Goal: Task Accomplishment & Management: Manage account settings

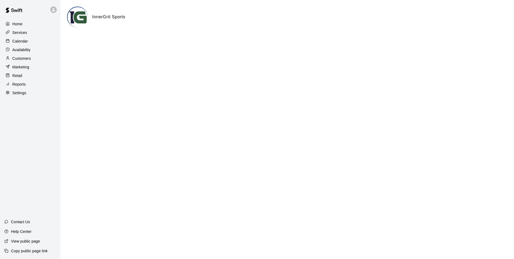
click at [14, 45] on div "Calendar" at bounding box center [30, 41] width 52 height 8
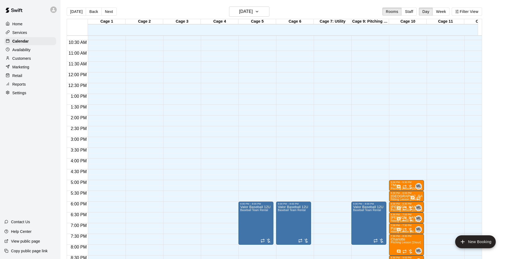
scroll to position [245, 0]
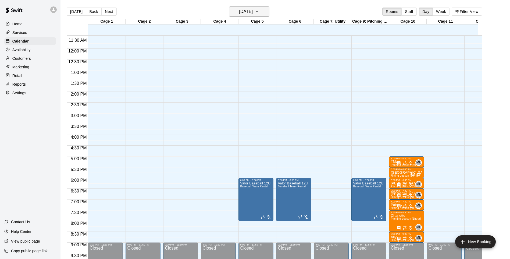
click at [259, 11] on icon "button" at bounding box center [257, 11] width 4 height 6
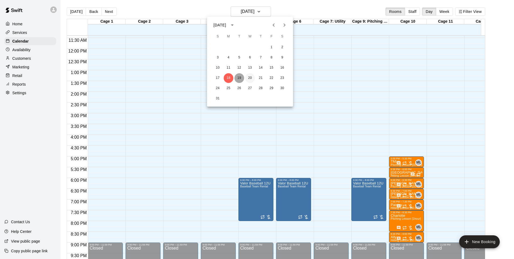
drag, startPoint x: 242, startPoint y: 77, endPoint x: 245, endPoint y: 76, distance: 3.6
click at [242, 77] on button "19" at bounding box center [239, 78] width 10 height 10
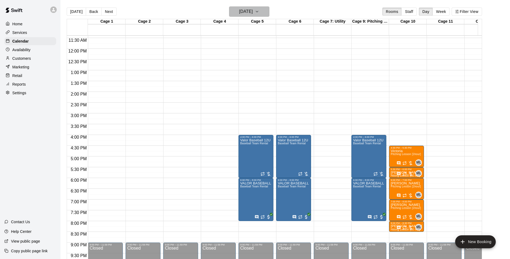
click at [259, 13] on icon "button" at bounding box center [257, 11] width 4 height 6
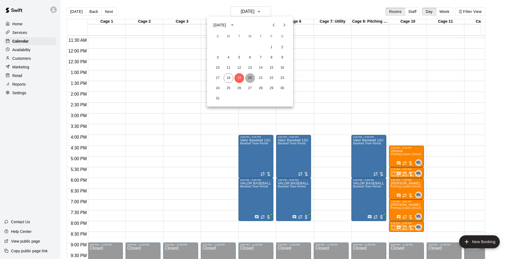
click at [249, 77] on button "20" at bounding box center [250, 78] width 10 height 10
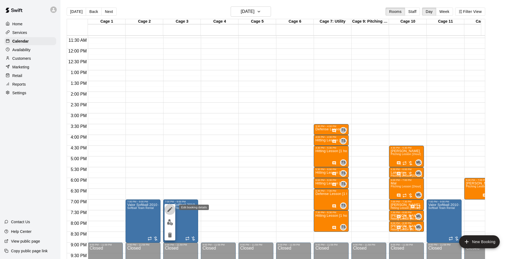
click at [170, 209] on icon "edit" at bounding box center [169, 209] width 5 height 5
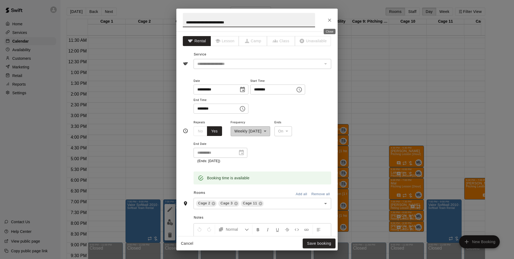
click at [328, 20] on icon "Close" at bounding box center [329, 19] width 5 height 5
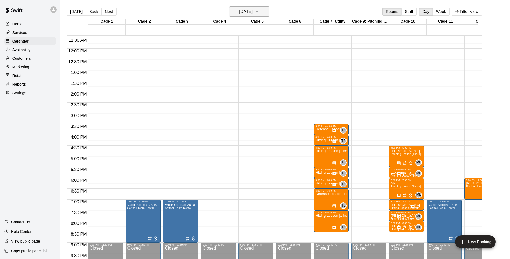
click at [259, 10] on icon "button" at bounding box center [257, 11] width 4 height 6
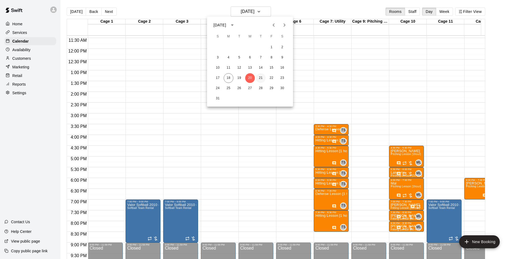
click at [261, 76] on button "21" at bounding box center [261, 78] width 10 height 10
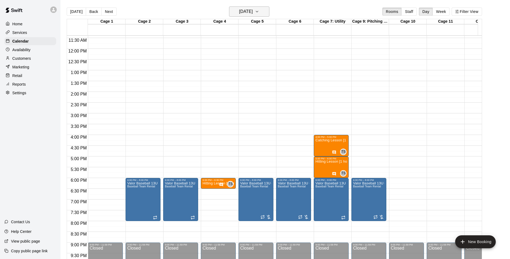
click at [269, 11] on button "[DATE]" at bounding box center [249, 11] width 40 height 10
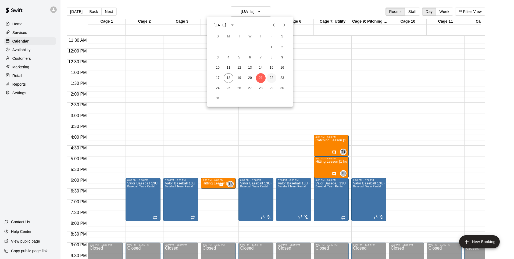
click at [271, 79] on button "22" at bounding box center [272, 78] width 10 height 10
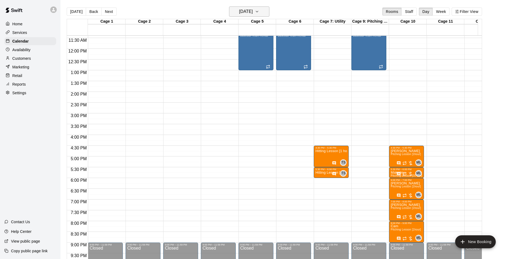
click at [259, 13] on icon "button" at bounding box center [257, 11] width 4 height 6
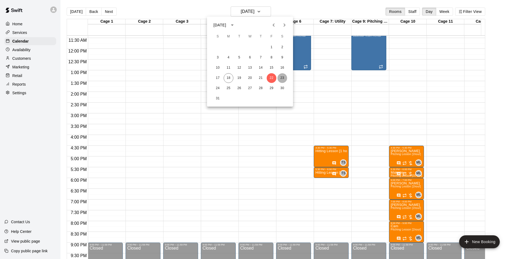
click at [283, 79] on button "23" at bounding box center [282, 78] width 10 height 10
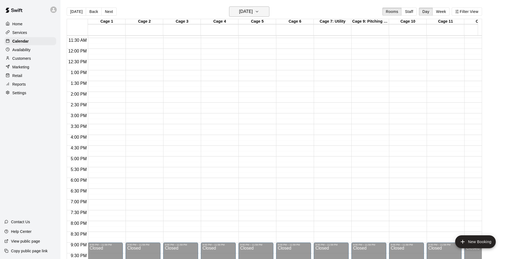
click at [245, 16] on button "[DATE]" at bounding box center [249, 11] width 40 height 10
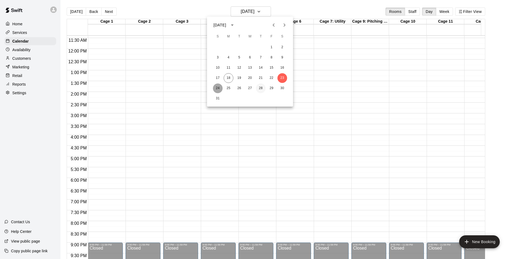
drag, startPoint x: 219, startPoint y: 86, endPoint x: 259, endPoint y: 86, distance: 39.5
click at [219, 86] on button "24" at bounding box center [218, 88] width 10 height 10
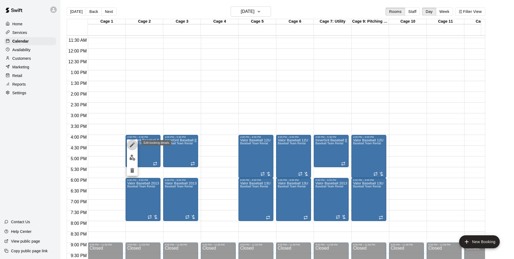
click at [132, 146] on icon "edit" at bounding box center [132, 144] width 6 height 6
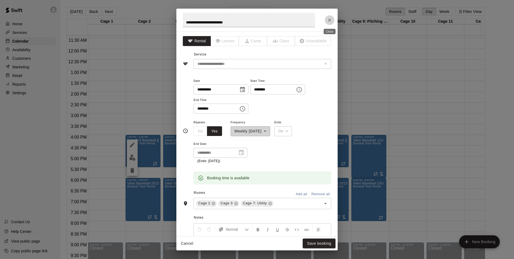
click at [331, 21] on icon "Close" at bounding box center [329, 19] width 5 height 5
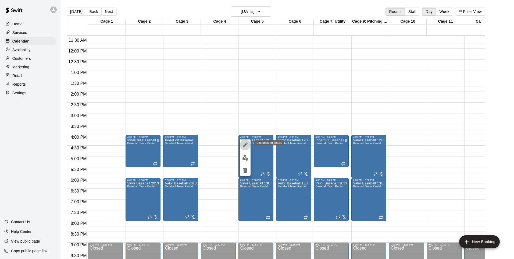
click at [250, 145] on button "edit" at bounding box center [245, 144] width 11 height 11
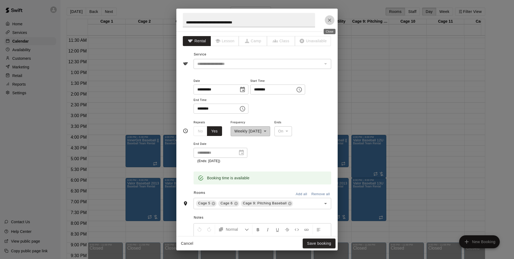
click at [331, 20] on icon "Close" at bounding box center [329, 19] width 5 height 5
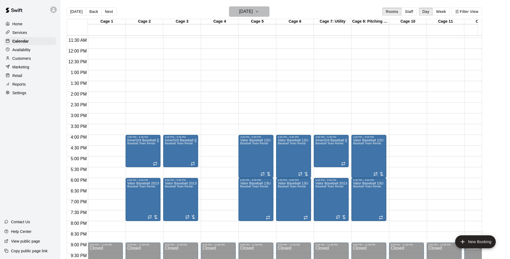
click at [268, 11] on button "[DATE]" at bounding box center [249, 11] width 40 height 10
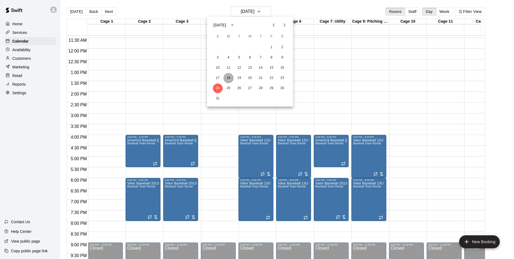
click at [228, 76] on button "18" at bounding box center [229, 78] width 10 height 10
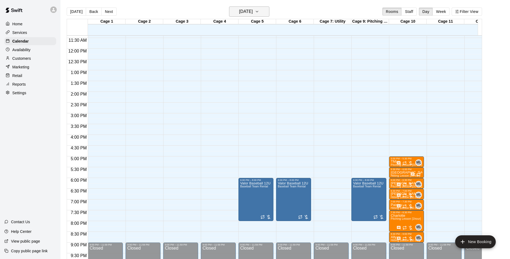
click at [259, 11] on icon "button" at bounding box center [257, 11] width 4 height 6
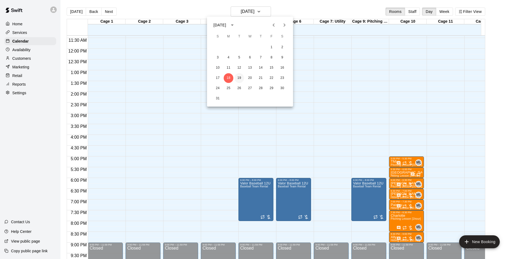
click at [237, 78] on button "19" at bounding box center [239, 78] width 10 height 10
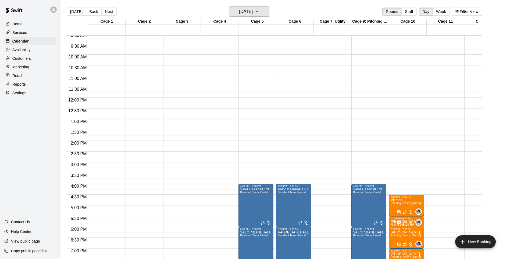
scroll to position [138, 0]
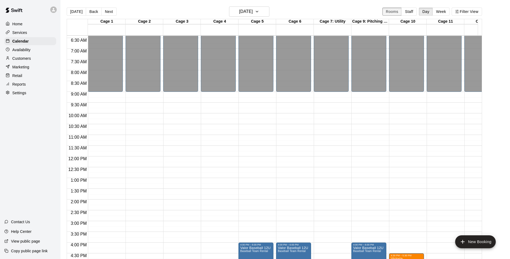
click at [395, 11] on button "Rooms" at bounding box center [391, 12] width 19 height 8
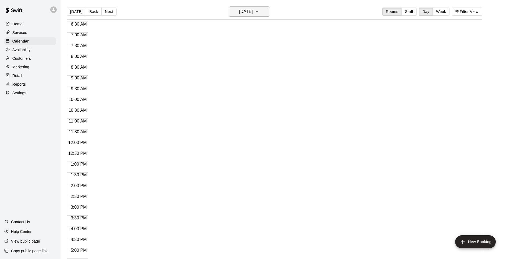
click at [259, 10] on icon "button" at bounding box center [257, 11] width 4 height 6
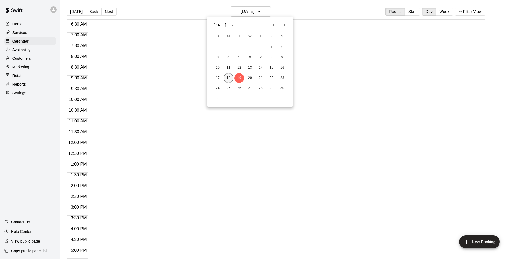
click at [227, 78] on button "18" at bounding box center [229, 78] width 10 height 10
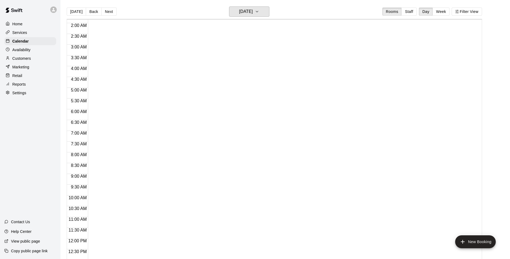
scroll to position [0, 0]
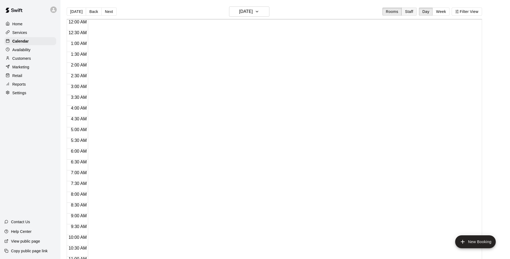
click at [411, 12] on button "Staff" at bounding box center [408, 12] width 15 height 8
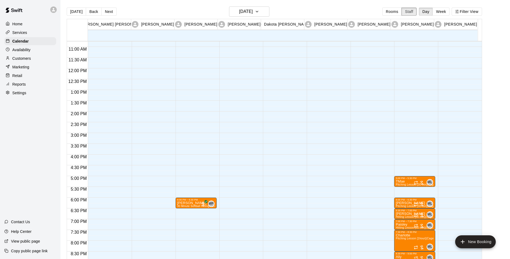
scroll to position [293, 0]
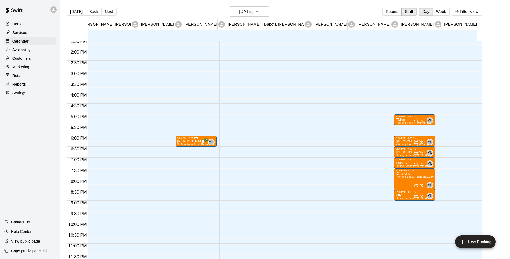
click at [193, 141] on p "[PERSON_NAME]" at bounding box center [196, 141] width 38 height 0
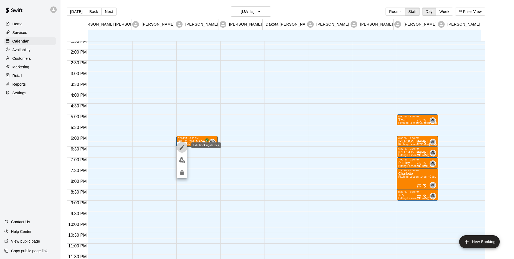
click at [180, 147] on icon "edit" at bounding box center [182, 147] width 6 height 6
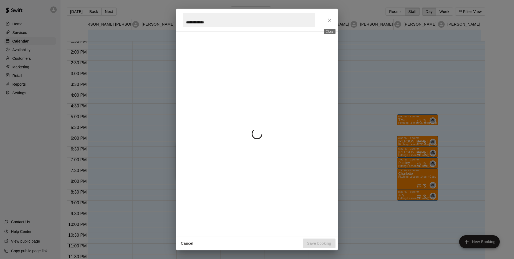
click at [329, 23] on icon "Close" at bounding box center [329, 19] width 5 height 5
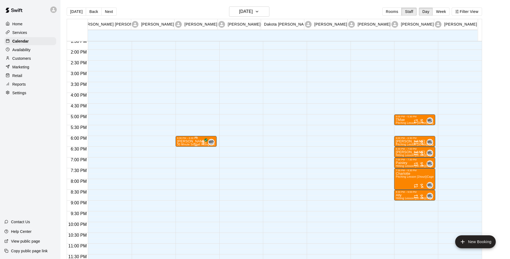
click at [181, 141] on p "[PERSON_NAME]" at bounding box center [196, 141] width 38 height 0
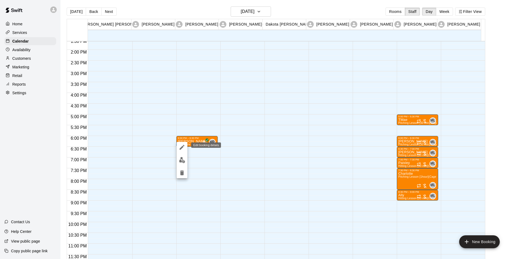
click at [181, 146] on icon "edit" at bounding box center [182, 147] width 6 height 6
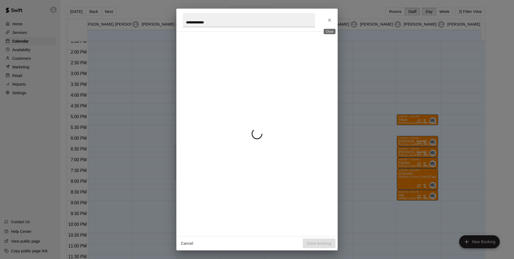
click at [329, 20] on icon "Close" at bounding box center [329, 19] width 5 height 5
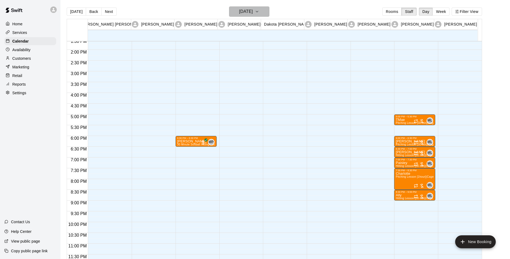
click at [269, 12] on button "[DATE]" at bounding box center [249, 11] width 40 height 10
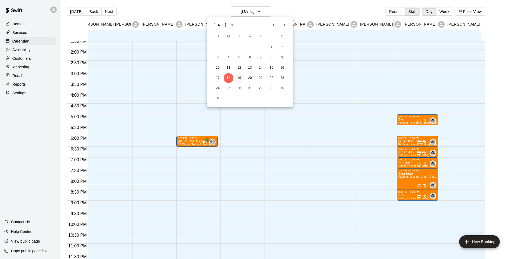
click at [238, 78] on button "19" at bounding box center [239, 78] width 10 height 10
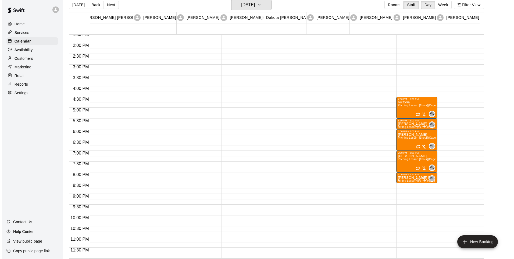
scroll to position [9, 0]
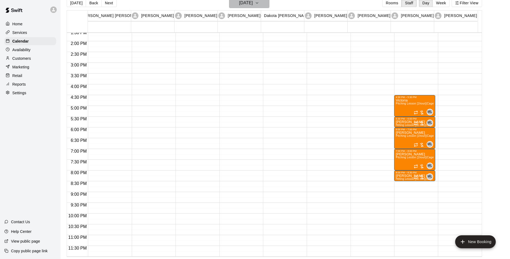
click at [259, 4] on icon "button" at bounding box center [257, 3] width 4 height 6
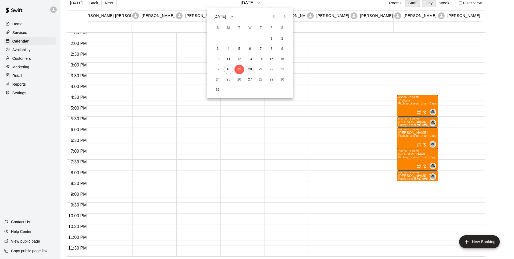
click at [249, 68] on button "20" at bounding box center [250, 70] width 10 height 10
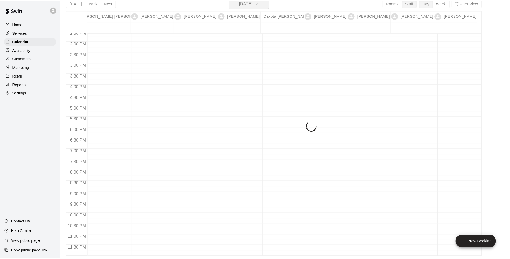
scroll to position [6, 0]
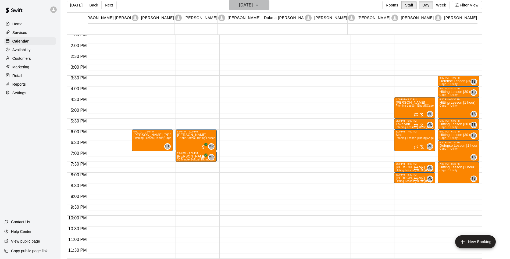
click at [269, 3] on button "[DATE]" at bounding box center [249, 5] width 40 height 10
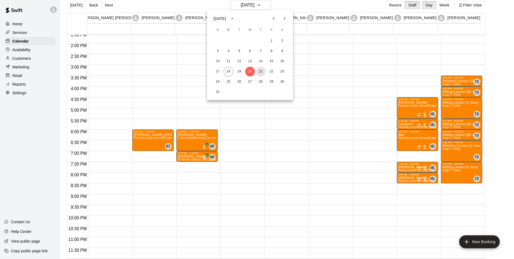
drag, startPoint x: 261, startPoint y: 71, endPoint x: 270, endPoint y: 26, distance: 46.7
click at [261, 71] on button "21" at bounding box center [261, 72] width 10 height 10
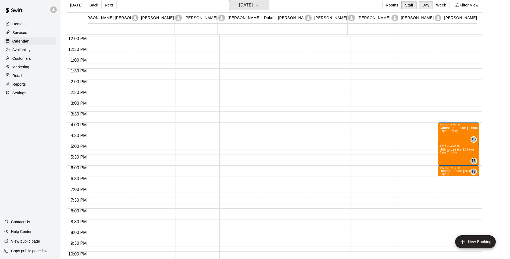
scroll to position [293, 0]
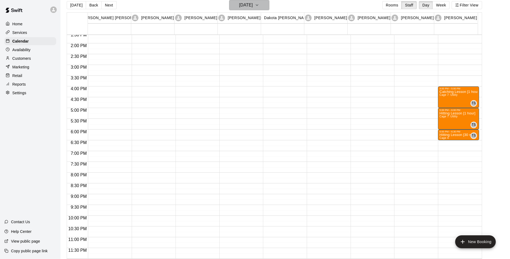
click at [259, 4] on icon "button" at bounding box center [257, 5] width 4 height 6
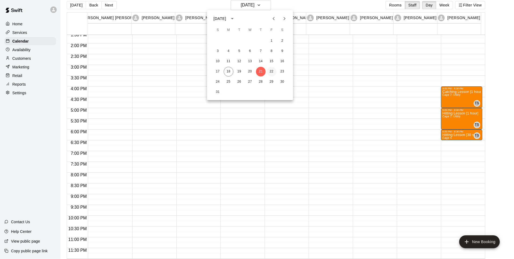
click at [274, 74] on button "22" at bounding box center [272, 72] width 10 height 10
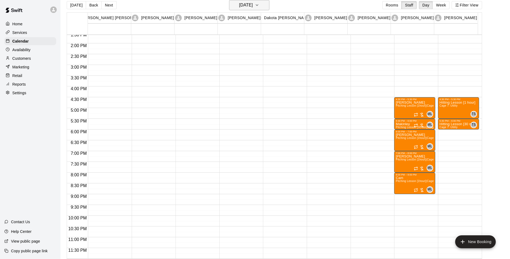
click at [259, 2] on icon "button" at bounding box center [257, 5] width 4 height 6
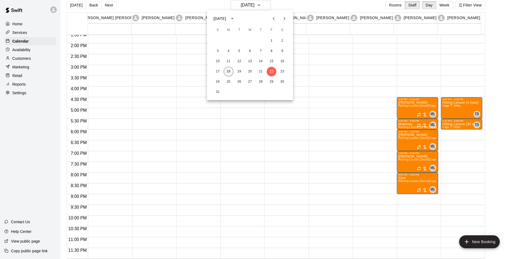
click at [227, 74] on button "18" at bounding box center [229, 72] width 10 height 10
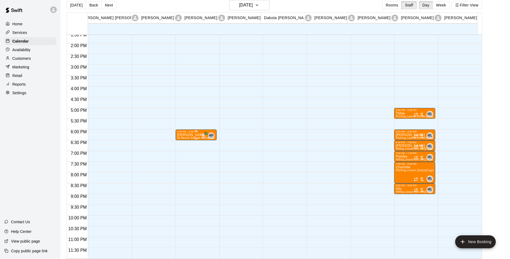
click at [203, 135] on span "All customers have paid" at bounding box center [202, 135] width 5 height 5
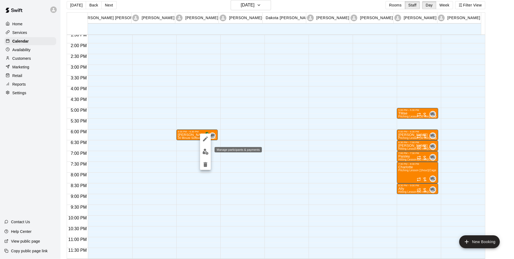
click at [205, 153] on img "edit" at bounding box center [205, 151] width 6 height 6
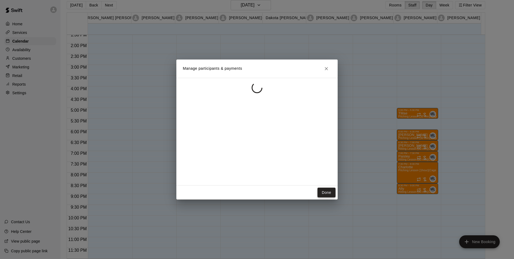
drag, startPoint x: 321, startPoint y: 192, endPoint x: 320, endPoint y: 190, distance: 2.9
click at [321, 192] on button "Done" at bounding box center [326, 192] width 18 height 10
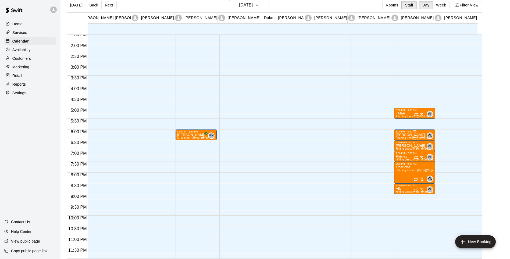
click at [399, 132] on div "6:00 PM – 6:30 PM" at bounding box center [415, 131] width 38 height 3
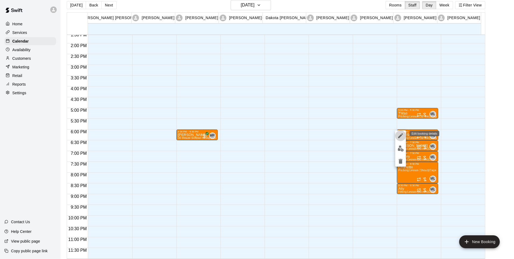
click at [400, 137] on icon "edit" at bounding box center [400, 135] width 6 height 6
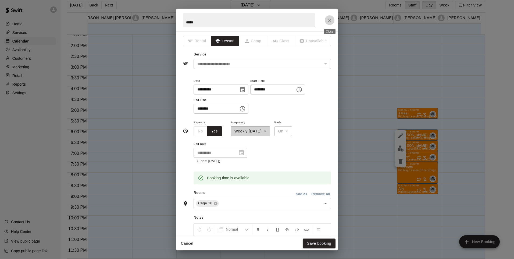
click at [330, 22] on icon "Close" at bounding box center [329, 19] width 5 height 5
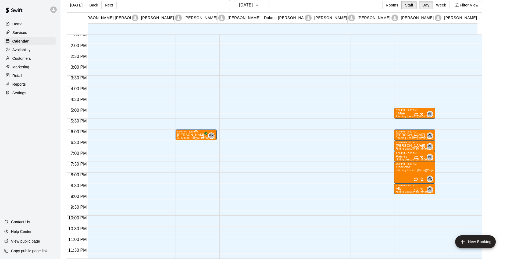
click at [210, 137] on span "MP" at bounding box center [211, 135] width 5 height 5
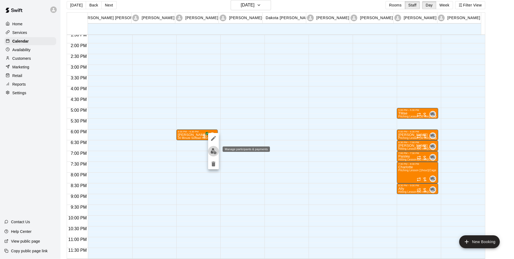
click at [213, 151] on img "edit" at bounding box center [213, 151] width 6 height 6
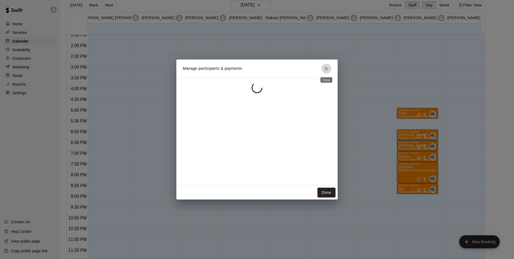
click at [324, 68] on icon "Close" at bounding box center [326, 68] width 5 height 5
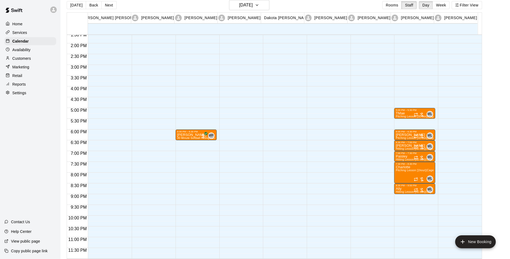
drag, startPoint x: 18, startPoint y: 86, endPoint x: 24, endPoint y: 85, distance: 5.4
click at [18, 86] on p "Reports" at bounding box center [18, 83] width 13 height 5
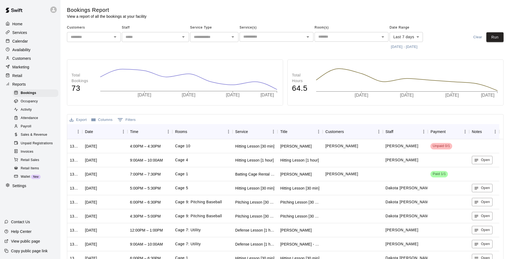
click at [185, 37] on icon "Open" at bounding box center [183, 37] width 6 height 6
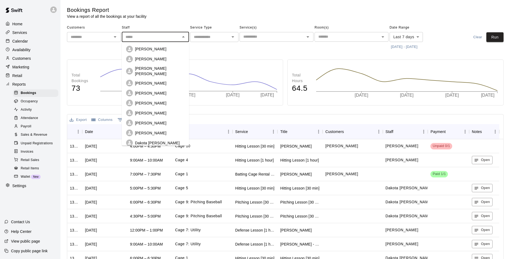
click at [158, 90] on p "[PERSON_NAME]" at bounding box center [150, 92] width 31 height 5
type input "**********"
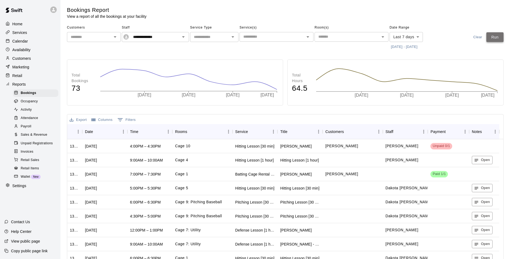
click at [493, 38] on button "Run" at bounding box center [494, 37] width 17 height 10
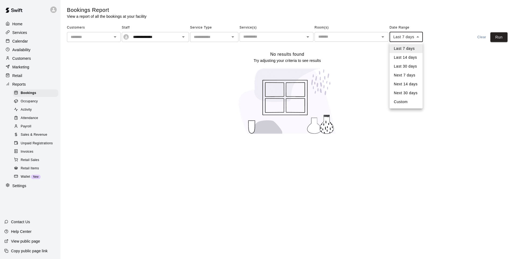
click at [415, 40] on body "**********" at bounding box center [257, 70] width 514 height 141
click at [405, 94] on li "Next 30 days" at bounding box center [405, 92] width 33 height 9
type input "*********"
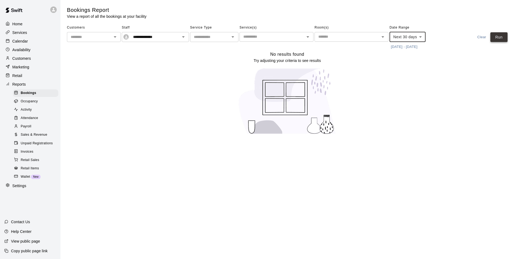
click at [493, 36] on button "Run" at bounding box center [498, 37] width 17 height 10
click at [419, 47] on button "[DATE] - [DATE]" at bounding box center [403, 47] width 29 height 8
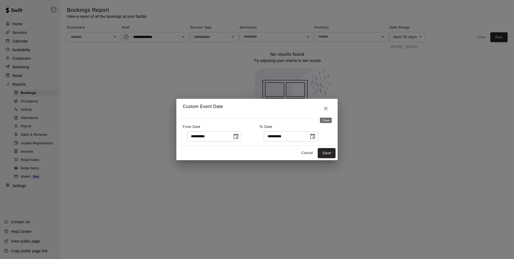
click at [327, 109] on icon "Close" at bounding box center [326, 108] width 6 height 6
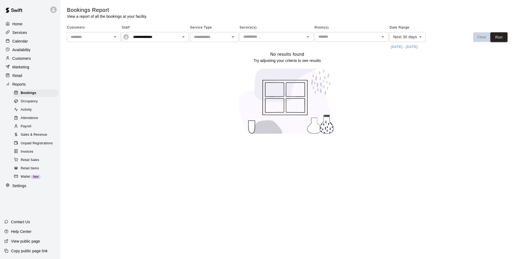
click at [483, 37] on button "Clear" at bounding box center [481, 37] width 17 height 10
type input "****"
click at [415, 46] on button "[DATE] - [DATE]" at bounding box center [403, 47] width 29 height 8
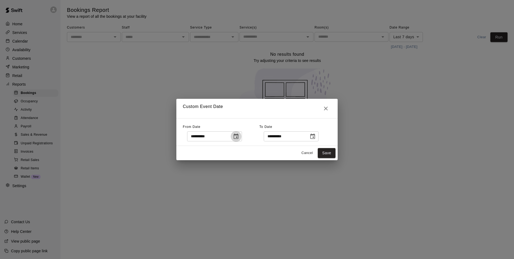
click at [239, 139] on icon "Choose date, selected date is Aug 11, 2025" at bounding box center [236, 136] width 6 height 6
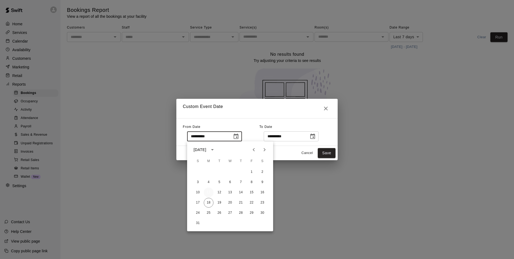
click at [206, 192] on button "11" at bounding box center [209, 192] width 10 height 10
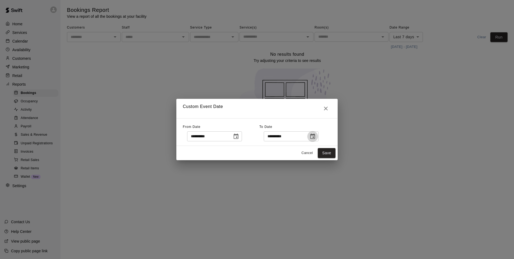
click at [315, 137] on icon "Choose date, selected date is Aug 18, 2025" at bounding box center [312, 135] width 5 height 5
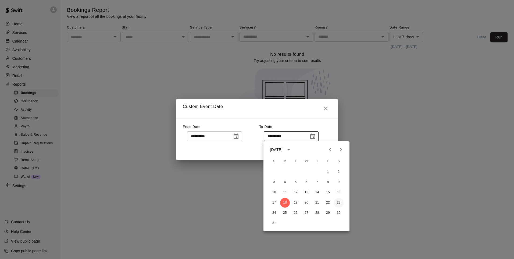
click at [338, 202] on button "23" at bounding box center [339, 203] width 10 height 10
type input "**********"
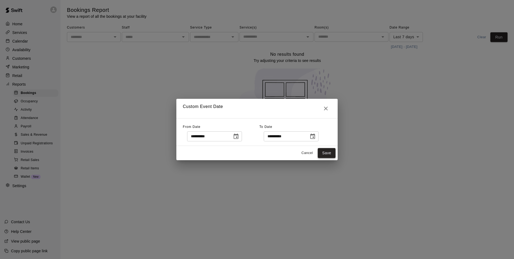
click at [324, 151] on button "Save" at bounding box center [327, 153] width 18 height 10
type input "******"
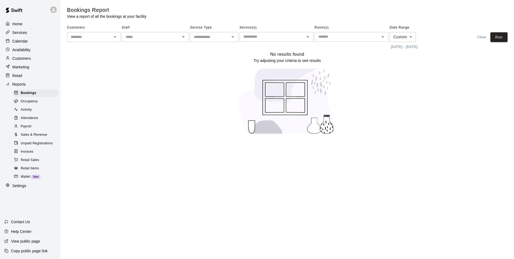
click at [210, 38] on input "text" at bounding box center [210, 37] width 36 height 7
click at [170, 39] on input "text" at bounding box center [150, 37] width 55 height 7
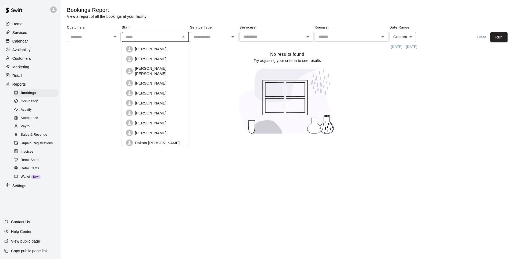
click at [149, 89] on div "[PERSON_NAME]" at bounding box center [155, 92] width 59 height 7
type input "**********"
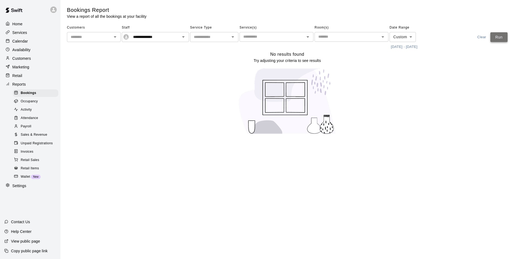
click at [498, 36] on button "Run" at bounding box center [498, 37] width 17 height 10
drag, startPoint x: 20, startPoint y: 40, endPoint x: 25, endPoint y: 40, distance: 5.4
click at [20, 40] on p "Calendar" at bounding box center [20, 40] width 16 height 5
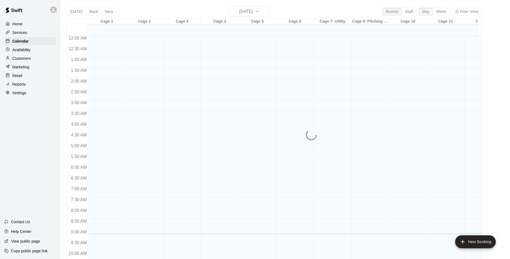
scroll to position [198, 0]
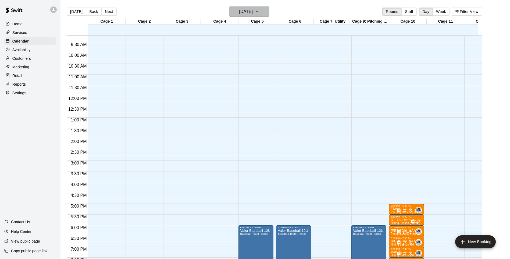
click at [253, 12] on h6 "[DATE]" at bounding box center [246, 12] width 14 height 8
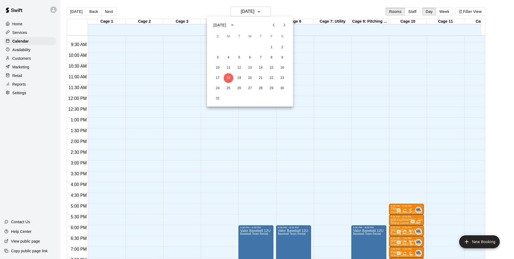
click at [395, 10] on div at bounding box center [257, 129] width 514 height 259
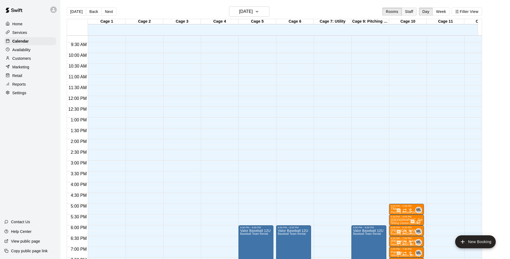
click at [414, 9] on button "Staff" at bounding box center [408, 12] width 15 height 8
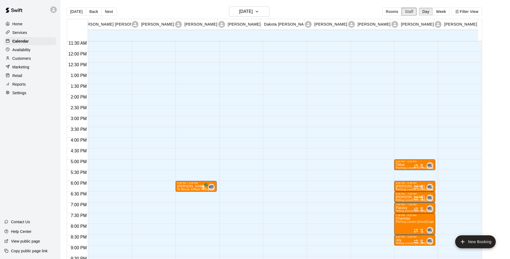
scroll to position [293, 0]
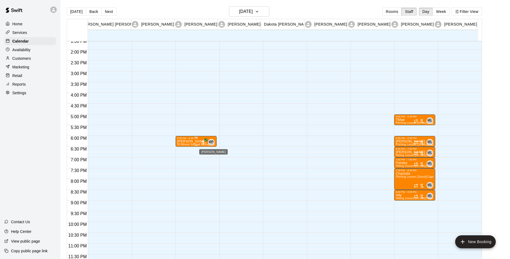
click at [211, 142] on span "MP" at bounding box center [211, 141] width 5 height 5
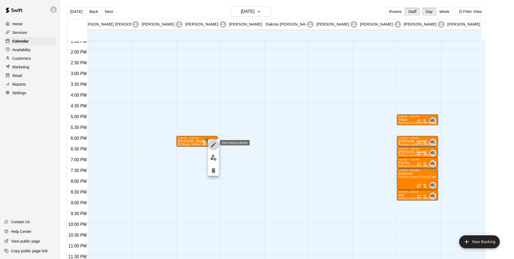
click at [213, 146] on icon "edit" at bounding box center [213, 144] width 6 height 6
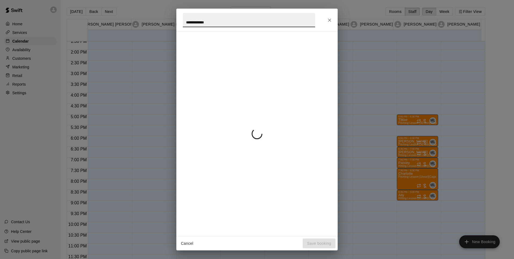
click at [213, 146] on div at bounding box center [257, 133] width 148 height 195
click at [232, 113] on div at bounding box center [257, 133] width 148 height 195
click at [330, 21] on icon "Close" at bounding box center [329, 20] width 3 height 3
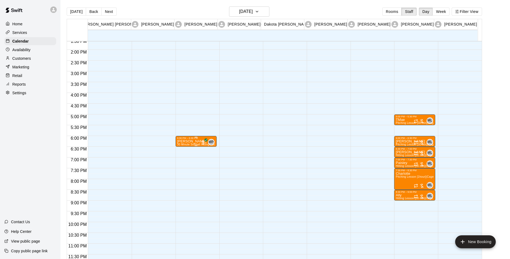
click at [191, 144] on span "30 Minute Softball Hitting Lesson (undefined)" at bounding box center [205, 144] width 57 height 3
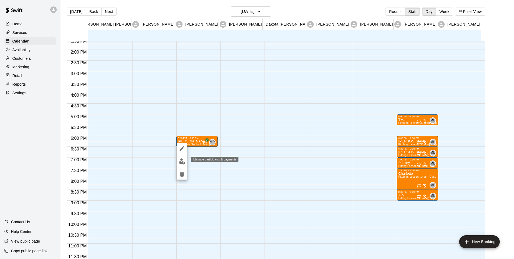
click at [182, 162] on img "edit" at bounding box center [182, 161] width 6 height 6
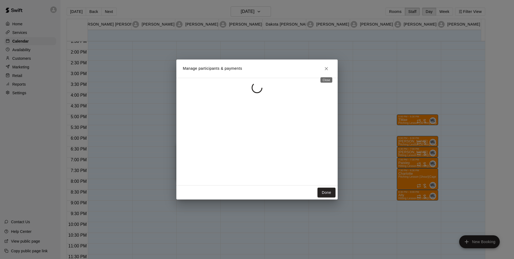
click at [327, 67] on icon "Close" at bounding box center [326, 68] width 5 height 5
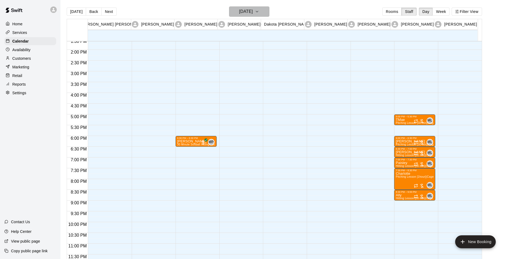
click at [259, 11] on icon "button" at bounding box center [257, 11] width 4 height 6
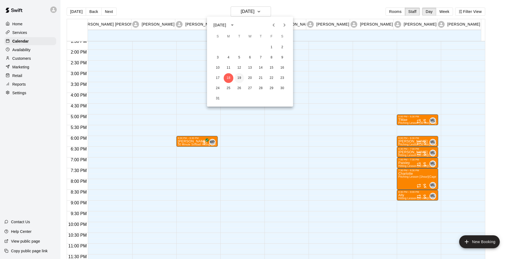
click at [238, 77] on button "19" at bounding box center [239, 78] width 10 height 10
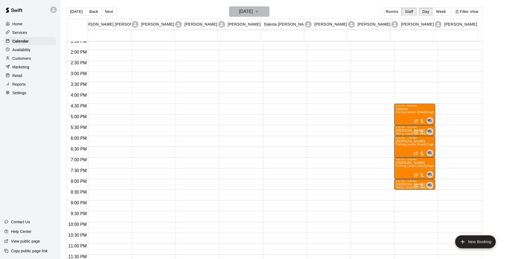
click at [259, 12] on icon "button" at bounding box center [257, 11] width 4 height 6
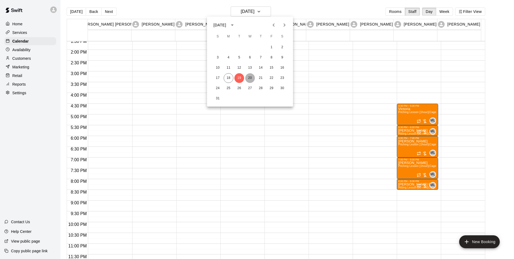
click at [250, 78] on button "20" at bounding box center [250, 78] width 10 height 10
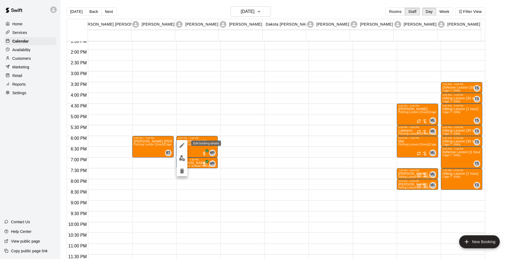
click at [184, 146] on icon "edit" at bounding box center [182, 145] width 6 height 6
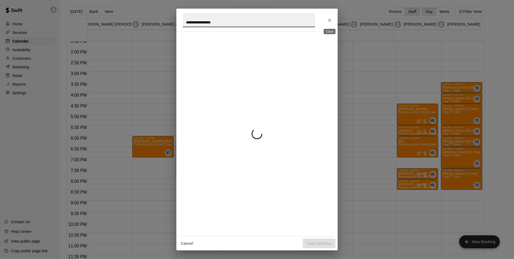
click at [330, 20] on icon "Close" at bounding box center [329, 20] width 3 height 3
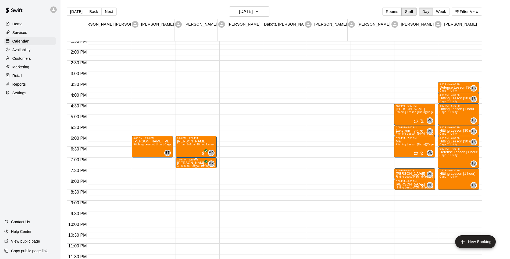
click at [187, 166] on span "30 Minute Softball Hitting Lesson (undefined)" at bounding box center [205, 165] width 57 height 3
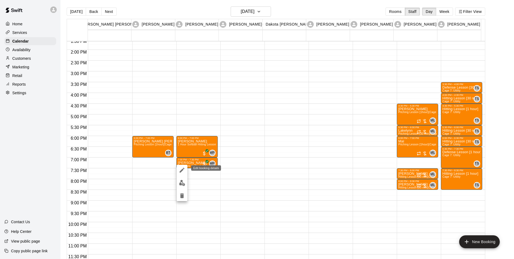
click at [185, 168] on icon "edit" at bounding box center [182, 170] width 6 height 6
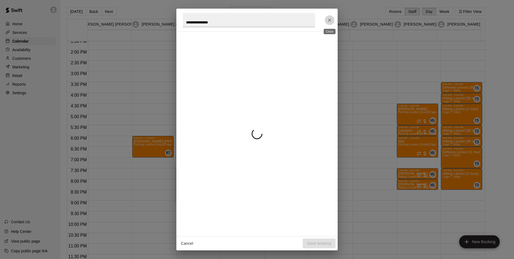
click at [329, 19] on icon "Close" at bounding box center [329, 19] width 5 height 5
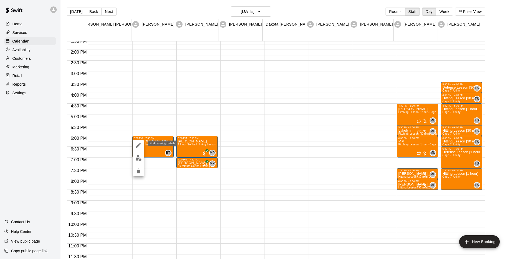
click at [138, 146] on icon "edit" at bounding box center [138, 145] width 6 height 6
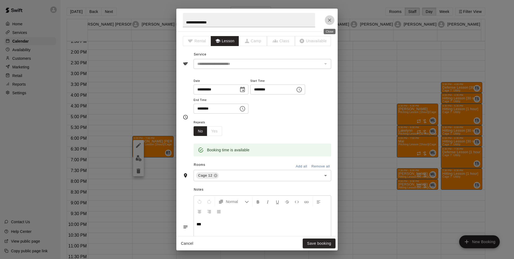
click at [328, 19] on icon "Close" at bounding box center [329, 20] width 3 height 3
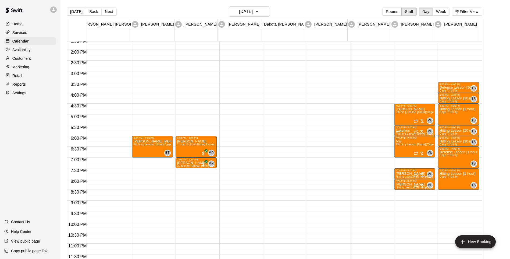
click at [22, 61] on p "Customers" at bounding box center [21, 58] width 19 height 5
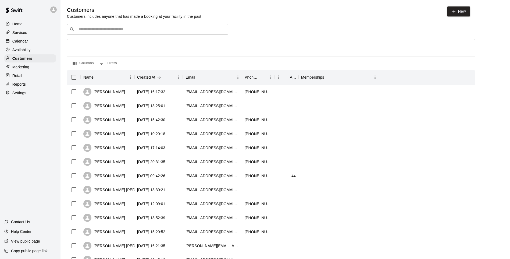
click at [112, 32] on input "Search customers by name or email" at bounding box center [151, 29] width 149 height 5
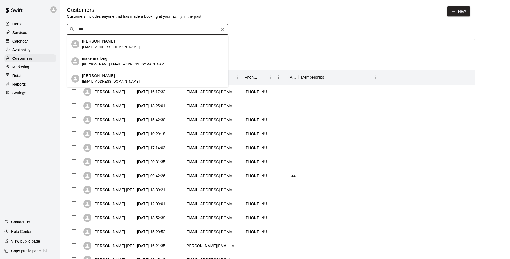
type input "***"
click at [18, 97] on div "Settings" at bounding box center [30, 93] width 52 height 8
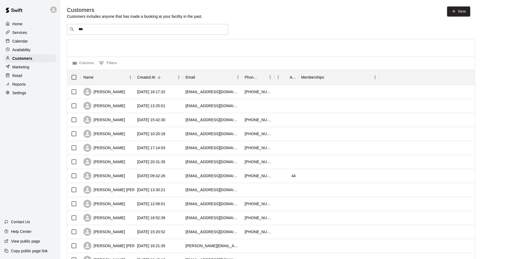
select select "**"
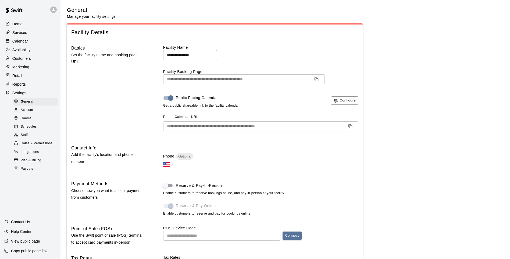
scroll to position [1009, 0]
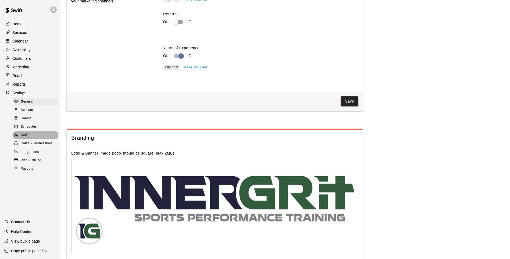
click at [26, 138] on span "Staff" at bounding box center [24, 134] width 7 height 5
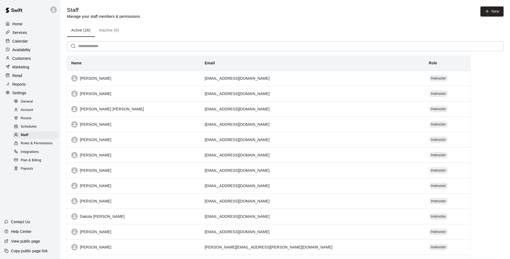
click at [115, 46] on input "text" at bounding box center [290, 46] width 425 height 10
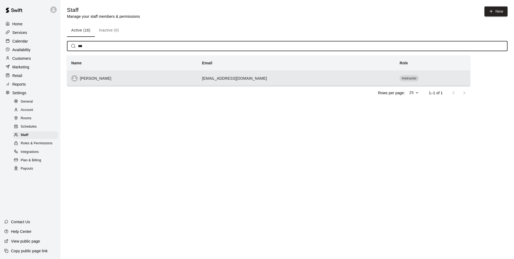
type input "***"
click at [95, 81] on div "[PERSON_NAME]" at bounding box center [132, 78] width 122 height 6
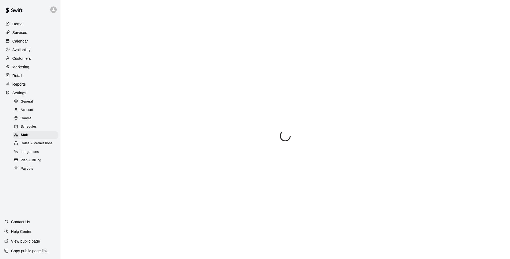
select select "**"
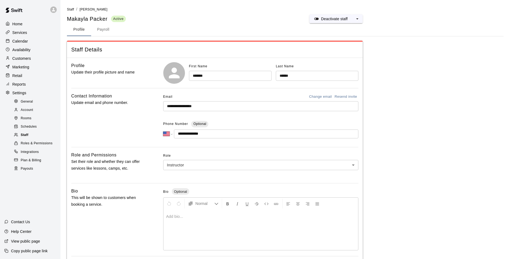
click at [24, 138] on span "Staff" at bounding box center [25, 134] width 8 height 5
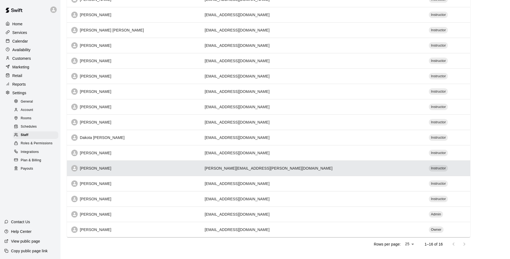
scroll to position [87, 0]
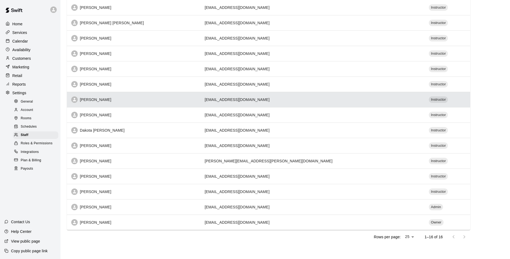
click at [145, 102] on div "[PERSON_NAME]" at bounding box center [133, 99] width 125 height 6
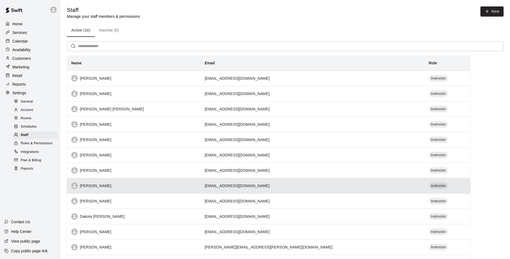
select select "**"
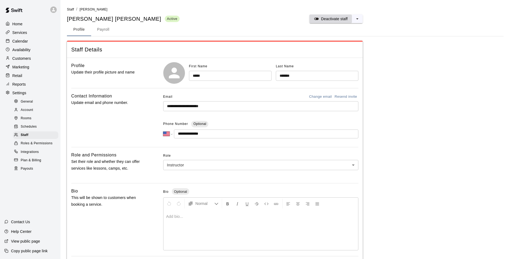
click at [318, 19] on icon "split button" at bounding box center [316, 19] width 5 height 2
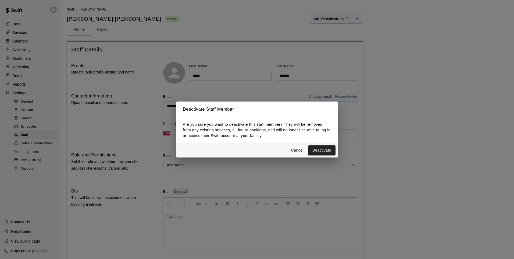
click at [431, 135] on div "Deactivate Staff Member Are you sure you want to deactivate this staff member? …" at bounding box center [257, 129] width 514 height 259
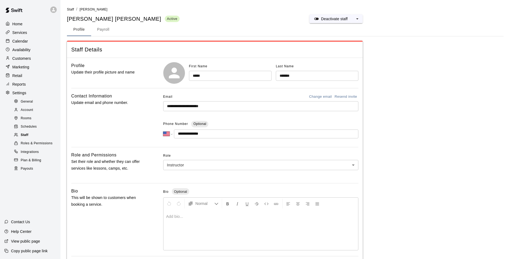
click at [28, 139] on div "Staff" at bounding box center [35, 135] width 45 height 8
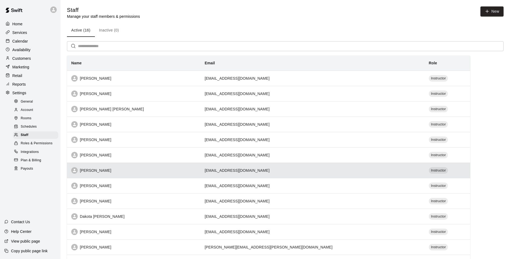
click at [126, 172] on div "[PERSON_NAME]" at bounding box center [133, 170] width 125 height 6
select select "**"
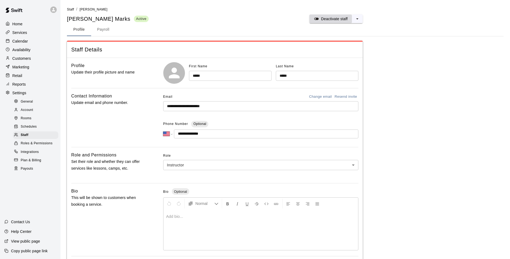
click at [345, 19] on p "Deactivate staff" at bounding box center [334, 18] width 27 height 5
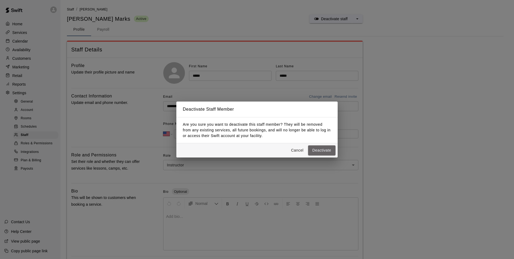
drag, startPoint x: 315, startPoint y: 150, endPoint x: 257, endPoint y: 148, distance: 58.1
click at [315, 150] on button "Deactivate" at bounding box center [321, 150] width 27 height 10
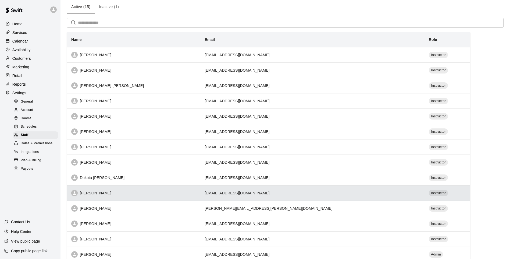
scroll to position [71, 0]
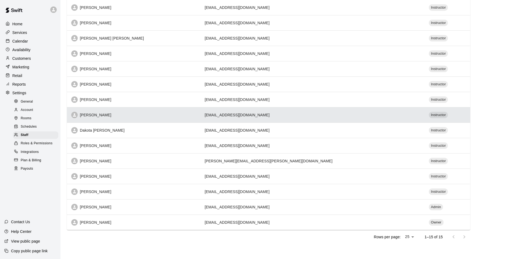
click at [114, 115] on div "[PERSON_NAME]" at bounding box center [133, 115] width 125 height 6
select select "**"
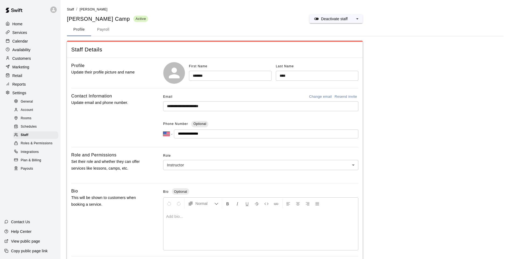
click at [105, 28] on button "Payroll" at bounding box center [103, 29] width 24 height 13
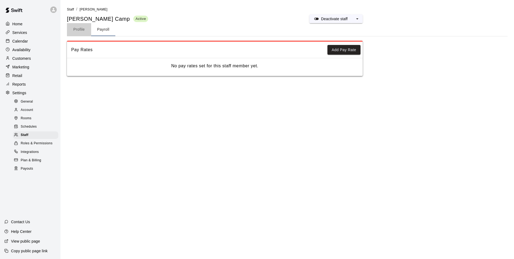
click at [80, 32] on button "Profile" at bounding box center [79, 29] width 24 height 13
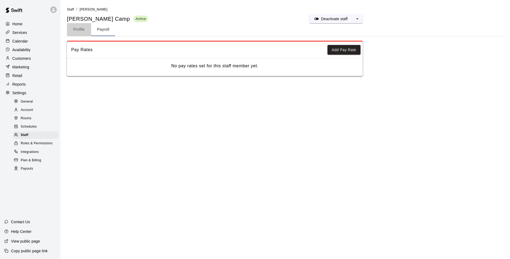
select select "**"
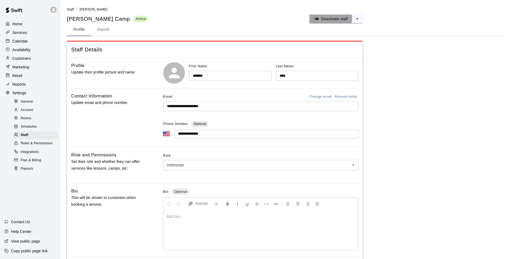
click at [317, 19] on icon "split button" at bounding box center [316, 19] width 5 height 2
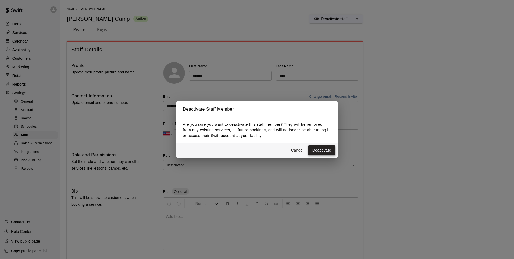
click at [316, 149] on button "Deactivate" at bounding box center [321, 150] width 27 height 10
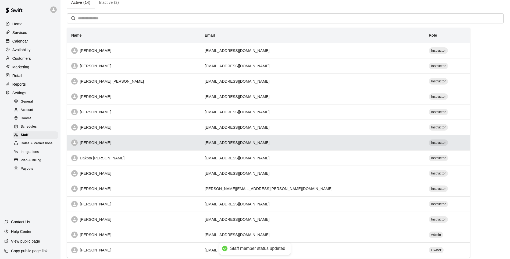
scroll to position [56, 0]
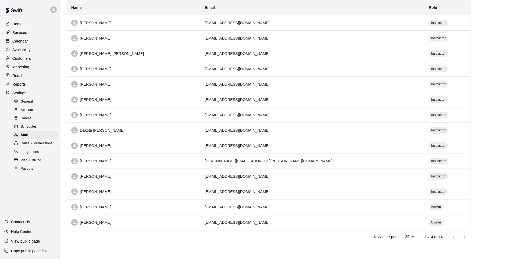
click at [31, 145] on span "Roles & Permissions" at bounding box center [37, 143] width 32 height 5
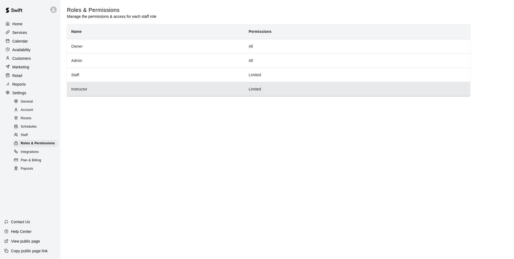
click at [87, 91] on th "Instructor" at bounding box center [155, 89] width 177 height 14
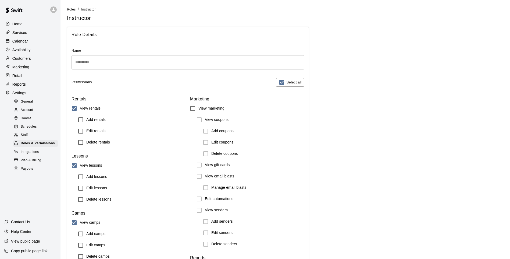
click at [29, 137] on div "Staff" at bounding box center [35, 135] width 45 height 8
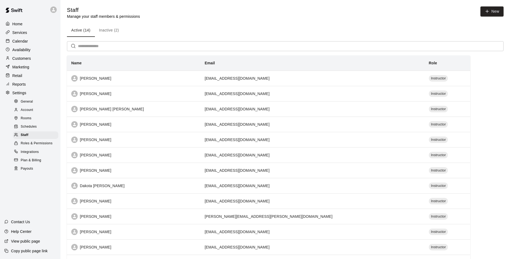
click at [74, 33] on button "Active (14)" at bounding box center [81, 30] width 28 height 13
click at [106, 29] on button "Inactive (2)" at bounding box center [109, 30] width 28 height 13
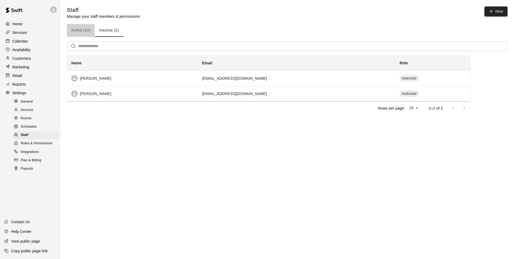
click at [78, 30] on button "Active (14)" at bounding box center [81, 30] width 28 height 13
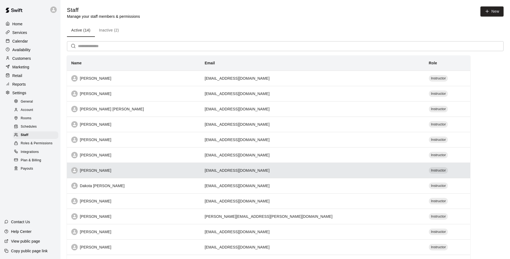
click at [93, 171] on div "[PERSON_NAME]" at bounding box center [133, 170] width 125 height 6
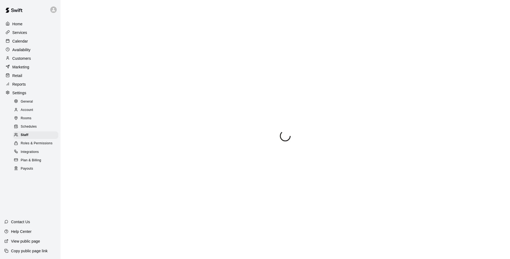
select select "**"
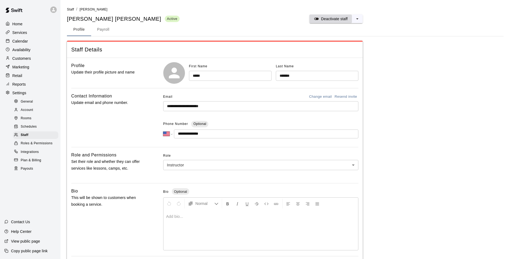
click at [343, 19] on p "Deactivate staff" at bounding box center [334, 18] width 27 height 5
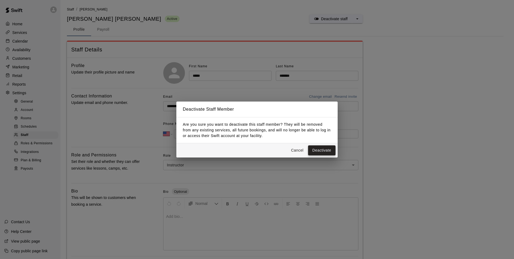
click at [317, 152] on button "Deactivate" at bounding box center [321, 150] width 27 height 10
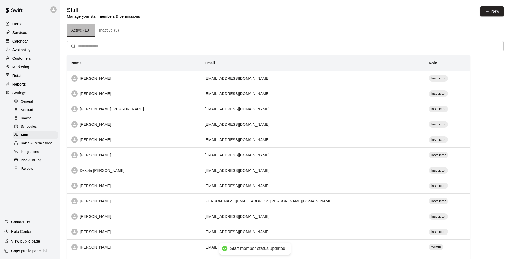
click at [82, 31] on button "Active (13)" at bounding box center [81, 30] width 28 height 13
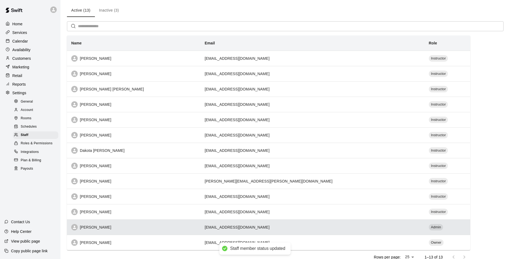
scroll to position [41, 0]
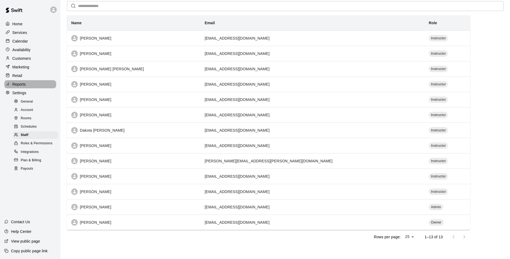
click at [17, 86] on p "Reports" at bounding box center [18, 83] width 13 height 5
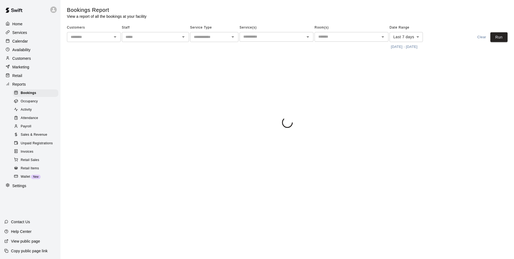
click at [185, 38] on icon "Open" at bounding box center [183, 37] width 6 height 6
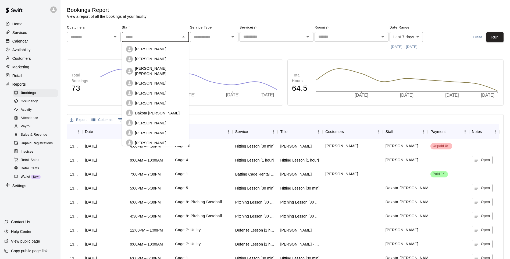
click at [162, 90] on p "[PERSON_NAME]" at bounding box center [150, 92] width 31 height 5
type input "**********"
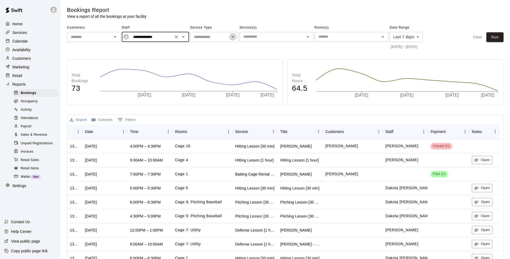
click at [232, 38] on icon "Open" at bounding box center [233, 37] width 6 height 6
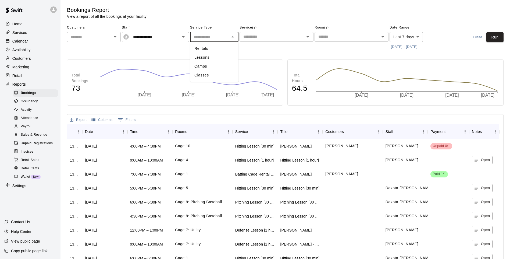
click at [225, 56] on li "Lessons" at bounding box center [214, 57] width 48 height 9
type input "*******"
click at [421, 36] on body "**********" at bounding box center [255, 152] width 510 height 304
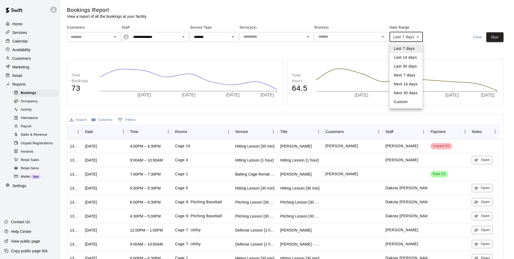
click at [403, 102] on li "Custom" at bounding box center [405, 101] width 33 height 9
type input "******"
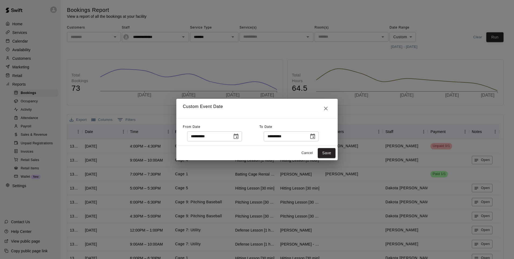
click at [239, 137] on icon "Choose date, selected date is Aug 11, 2025" at bounding box center [236, 136] width 6 height 6
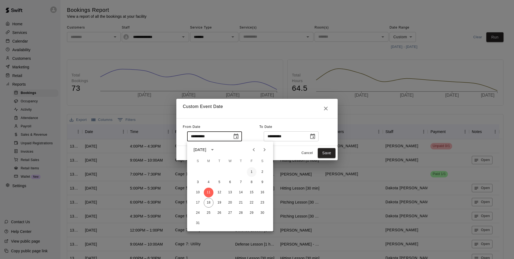
click at [251, 170] on button "1" at bounding box center [252, 172] width 10 height 10
type input "**********"
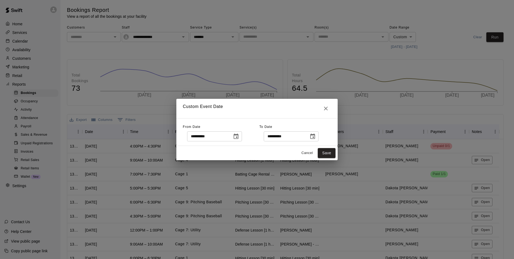
click at [315, 134] on icon "Choose date, selected date is Aug 18, 2025" at bounding box center [312, 135] width 5 height 5
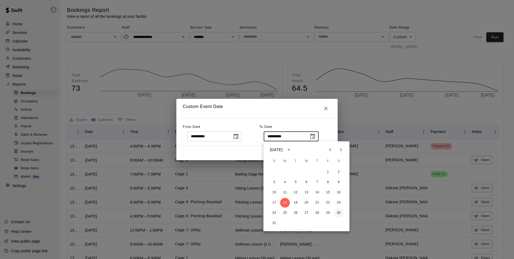
drag, startPoint x: 335, startPoint y: 212, endPoint x: 331, endPoint y: 184, distance: 28.5
click at [335, 212] on button "30" at bounding box center [339, 213] width 10 height 10
type input "**********"
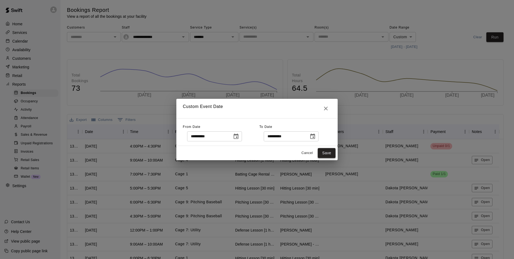
click at [327, 154] on button "Save" at bounding box center [327, 153] width 18 height 10
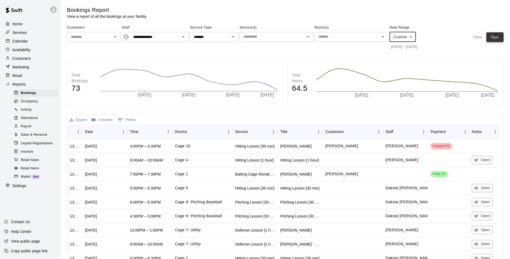
click at [494, 35] on button "Run" at bounding box center [494, 37] width 17 height 10
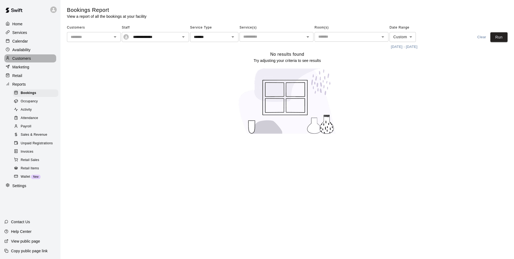
click at [22, 61] on p "Customers" at bounding box center [21, 58] width 19 height 5
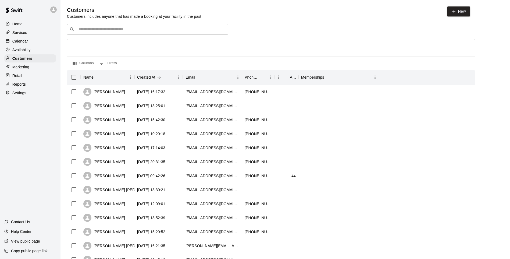
click at [16, 30] on div "Services" at bounding box center [30, 32] width 52 height 8
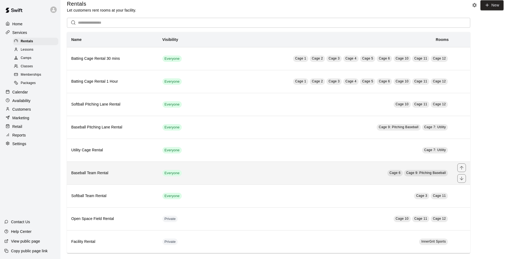
scroll to position [12, 0]
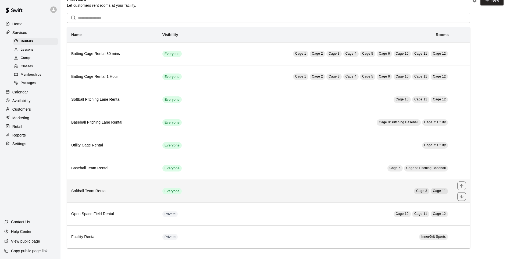
click at [99, 189] on h6 "Softball Team Rental" at bounding box center [112, 191] width 83 height 6
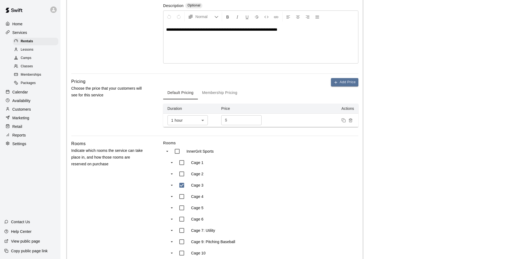
scroll to position [134, 0]
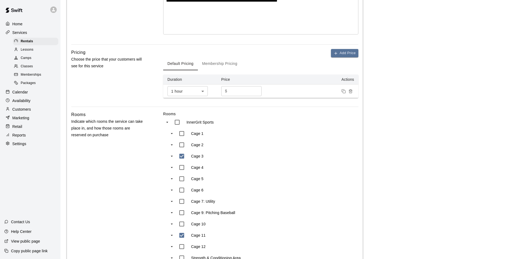
click at [25, 22] on div "Home" at bounding box center [30, 24] width 52 height 8
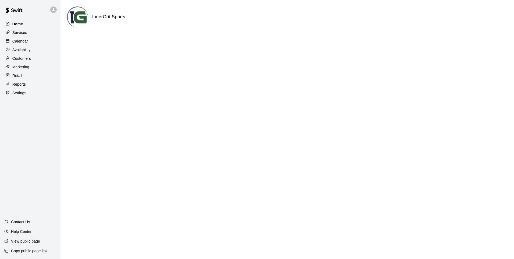
click at [27, 24] on div "Home" at bounding box center [30, 24] width 52 height 8
click at [27, 42] on p "Calendar" at bounding box center [20, 40] width 16 height 5
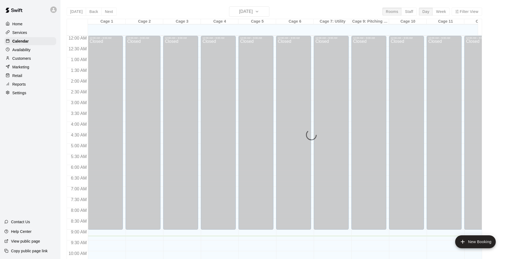
scroll to position [200, 0]
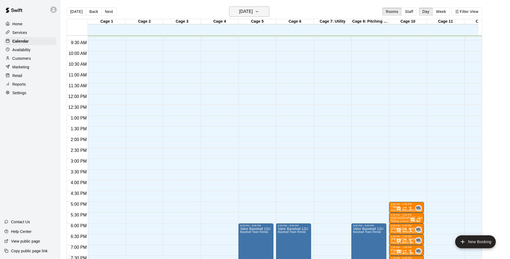
click at [259, 10] on icon "button" at bounding box center [257, 11] width 4 height 6
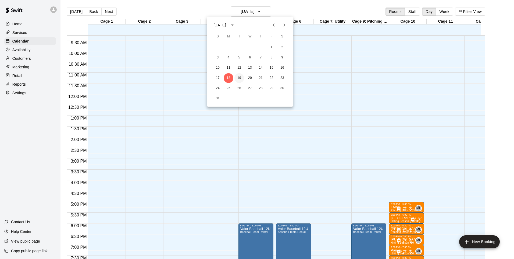
click at [240, 76] on button "19" at bounding box center [239, 78] width 10 height 10
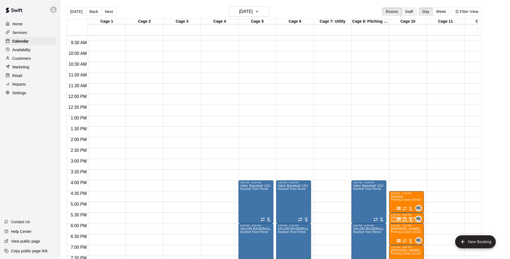
click at [410, 10] on button "Staff" at bounding box center [408, 12] width 15 height 8
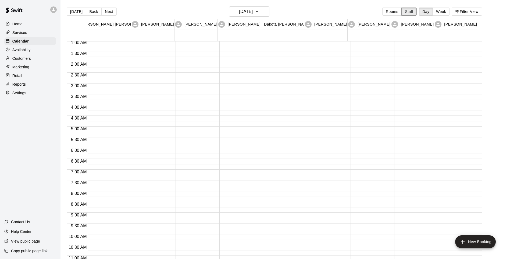
scroll to position [12, 0]
click at [259, 10] on icon "button" at bounding box center [257, 11] width 4 height 6
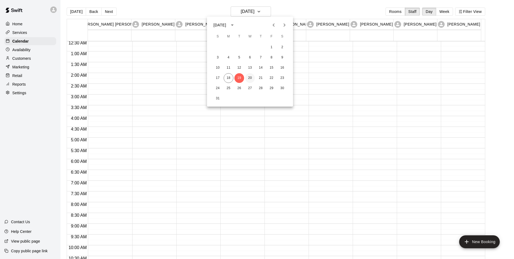
click at [253, 77] on button "20" at bounding box center [250, 78] width 10 height 10
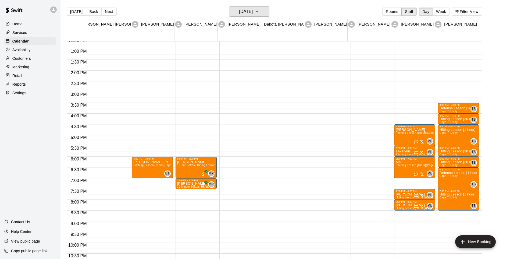
scroll to position [280, 0]
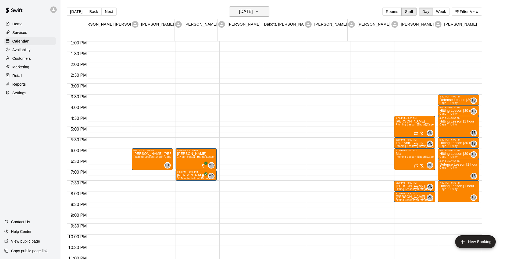
click at [259, 10] on icon "button" at bounding box center [257, 11] width 4 height 6
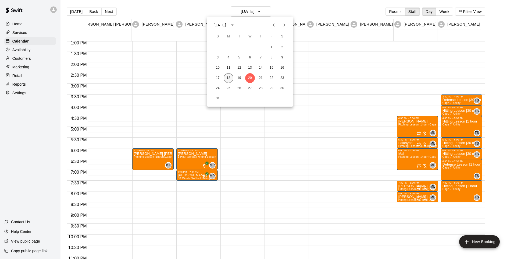
click at [230, 78] on button "18" at bounding box center [229, 78] width 10 height 10
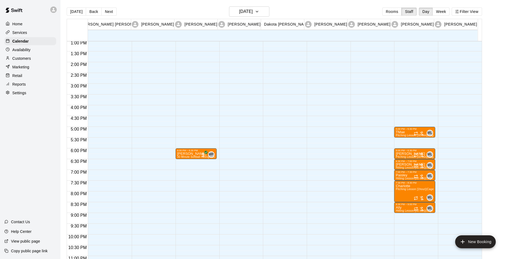
click at [272, 3] on main "[DATE] Back [DATE][DATE] Rooms Staff Day Week Filter View [PERSON_NAME] [PERSON…" at bounding box center [284, 133] width 449 height 267
click at [259, 13] on icon "button" at bounding box center [257, 11] width 4 height 6
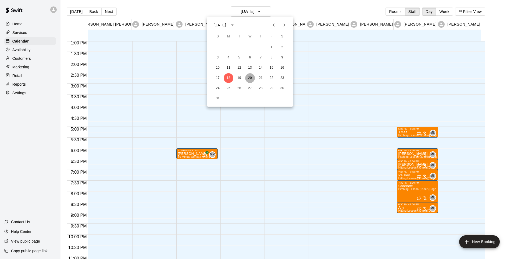
click at [249, 78] on button "20" at bounding box center [250, 78] width 10 height 10
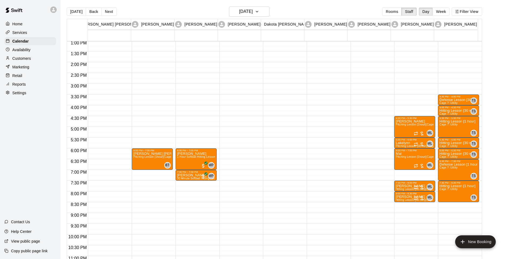
drag, startPoint x: 18, startPoint y: 91, endPoint x: 30, endPoint y: 99, distance: 14.6
click at [18, 91] on div "Settings" at bounding box center [30, 93] width 52 height 8
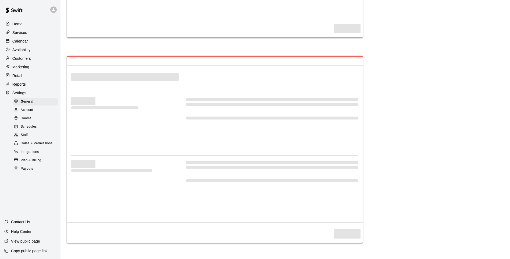
select select "**"
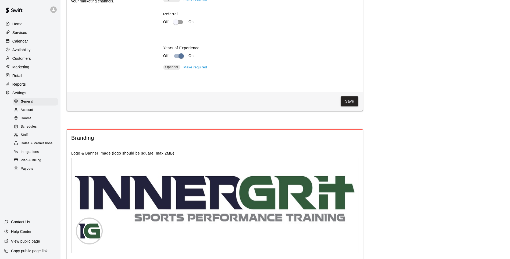
scroll to position [1069, 0]
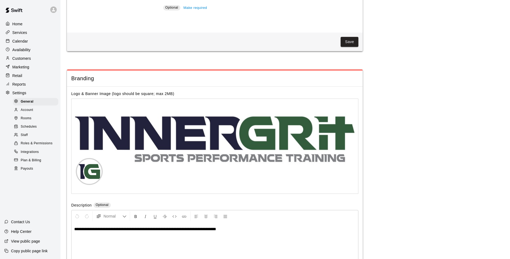
click at [28, 137] on div "Staff" at bounding box center [35, 135] width 45 height 8
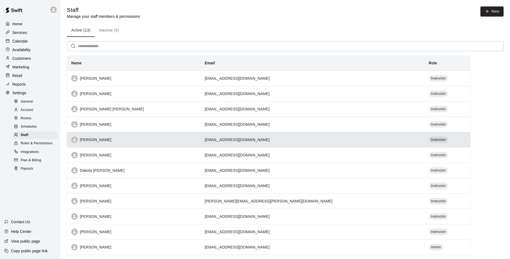
click at [173, 139] on div "[PERSON_NAME]" at bounding box center [133, 139] width 125 height 6
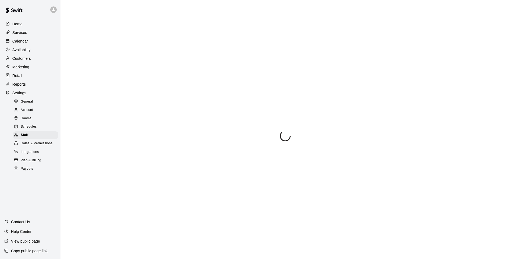
select select "**"
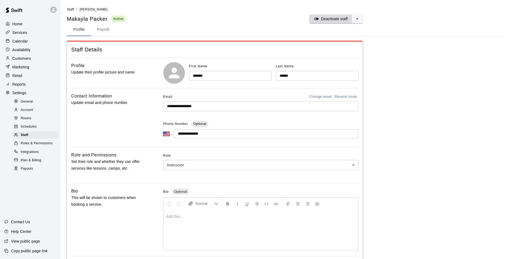
click at [335, 22] on button "Deactivate staff" at bounding box center [330, 19] width 42 height 9
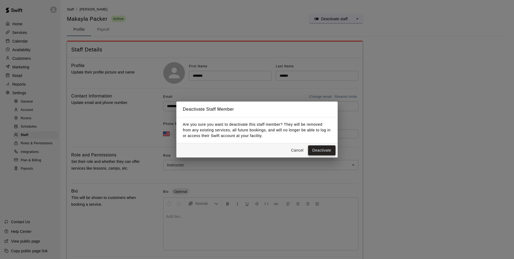
click at [316, 149] on button "Deactivate" at bounding box center [321, 150] width 27 height 10
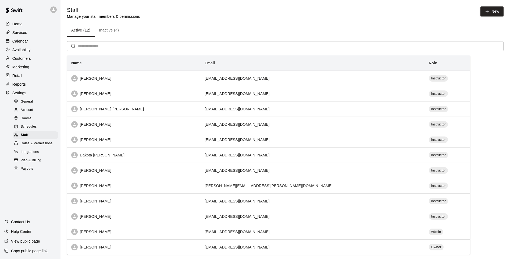
click at [22, 44] on p "Calendar" at bounding box center [20, 40] width 16 height 5
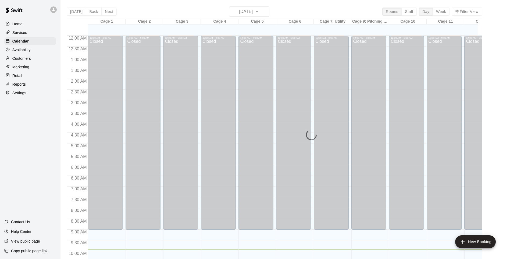
scroll to position [213, 0]
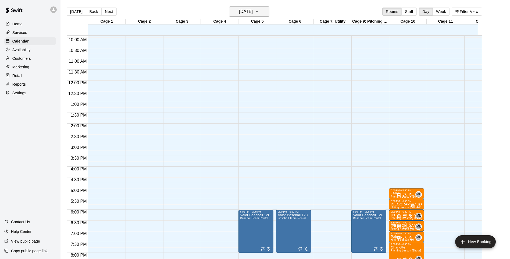
click at [263, 11] on button "[DATE]" at bounding box center [249, 11] width 40 height 10
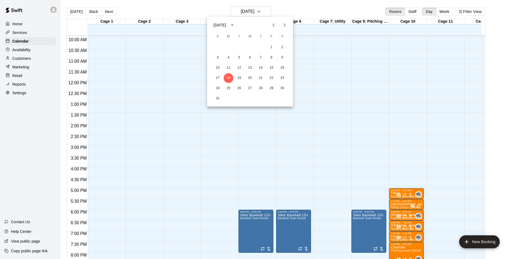
click at [413, 10] on div at bounding box center [257, 129] width 514 height 259
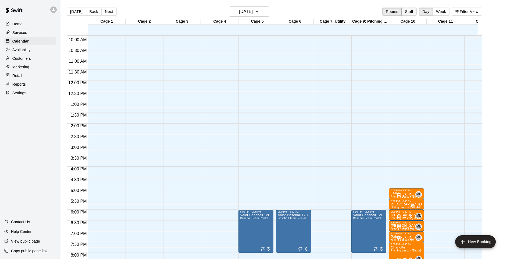
click at [416, 13] on button "Staff" at bounding box center [408, 12] width 15 height 8
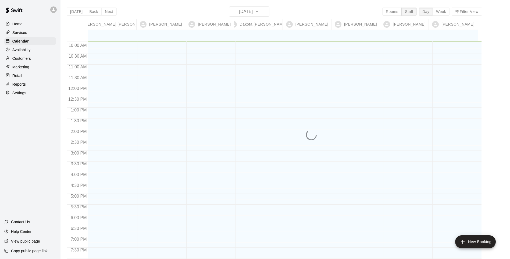
click at [263, 11] on div "[DATE] Back [DATE][DATE] Rooms Staff Day Week Filter View [PERSON_NAME] [PERSON…" at bounding box center [274, 135] width 415 height 259
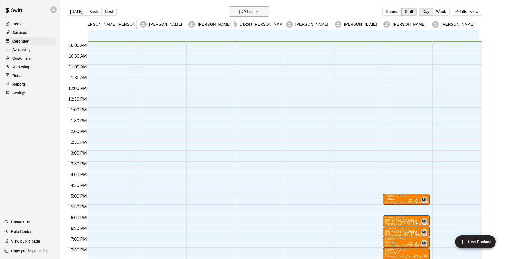
click at [258, 11] on icon "button" at bounding box center [257, 11] width 2 height 1
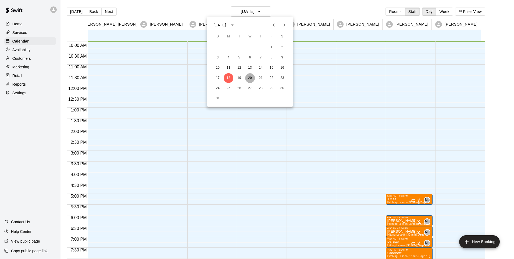
click at [249, 78] on button "20" at bounding box center [250, 78] width 10 height 10
